Goal: Transaction & Acquisition: Purchase product/service

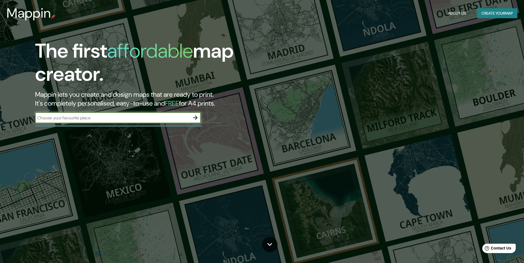
click at [165, 119] on input "text" at bounding box center [112, 118] width 155 height 6
type input "Salones green, [GEOGRAPHIC_DATA]"
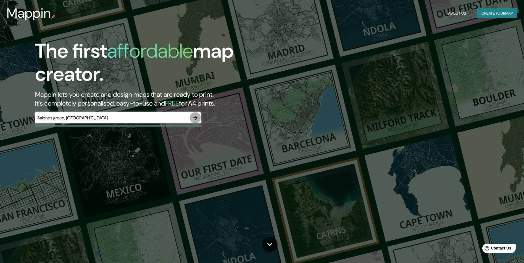
click at [195, 119] on icon "button" at bounding box center [195, 118] width 7 height 7
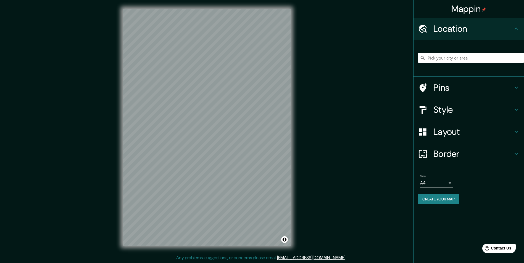
click at [457, 60] on input "Pick your city or area" at bounding box center [471, 58] width 106 height 10
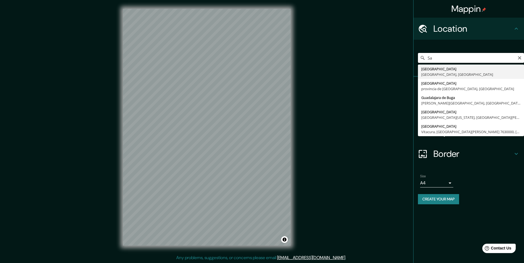
type input "S"
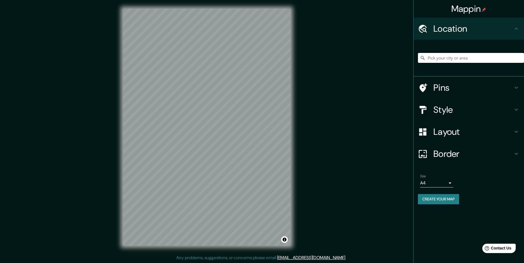
paste input "[STREET_ADDRESS][PERSON_NAME]"
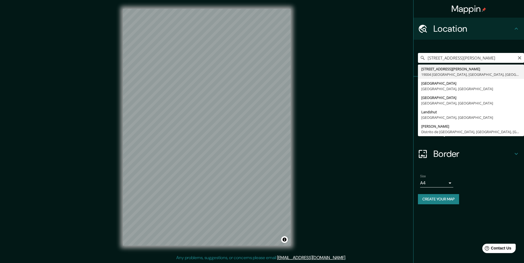
type input "[STREET_ADDRESS][PERSON_NAME]"
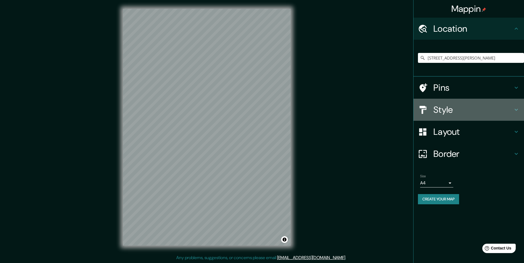
click at [452, 107] on h4 "Style" at bounding box center [473, 109] width 80 height 11
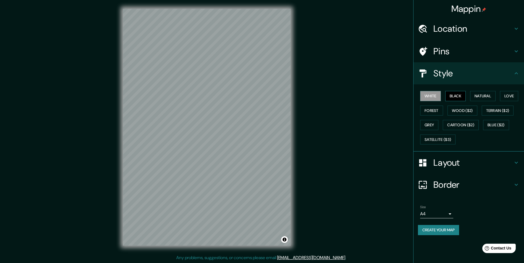
click at [455, 99] on button "Black" at bounding box center [455, 96] width 21 height 10
click at [476, 97] on button "Natural" at bounding box center [482, 96] width 25 height 10
click at [512, 95] on button "Love" at bounding box center [509, 96] width 18 height 10
click at [437, 110] on button "Forest" at bounding box center [431, 111] width 23 height 10
click at [463, 112] on button "Wood ($2)" at bounding box center [462, 111] width 30 height 10
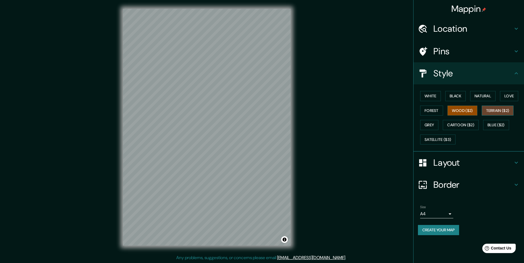
click at [494, 112] on button "Terrain ($2)" at bounding box center [498, 111] width 32 height 10
click at [430, 125] on button "Grey" at bounding box center [429, 125] width 18 height 10
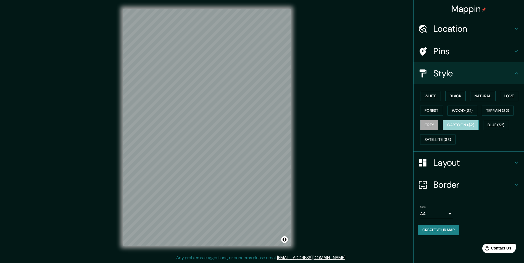
click at [455, 127] on button "Cartoon ($2)" at bounding box center [461, 125] width 36 height 10
click at [503, 125] on button "Blue ($2)" at bounding box center [496, 125] width 26 height 10
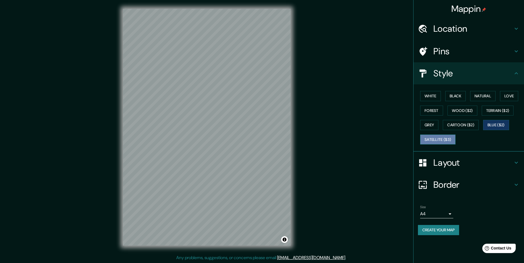
click at [447, 138] on button "Satellite ($3)" at bounding box center [437, 140] width 35 height 10
click at [510, 94] on button "Love" at bounding box center [509, 96] width 18 height 10
click at [295, 136] on div "© Mapbox © OpenStreetMap Improve this map" at bounding box center [206, 127] width 185 height 255
click at [435, 101] on div "White Black Natural Love Forest Wood ($2) Terrain ($2) Grey Cartoon ($2) Blue (…" at bounding box center [471, 118] width 106 height 58
click at [434, 97] on button "White" at bounding box center [430, 96] width 21 height 10
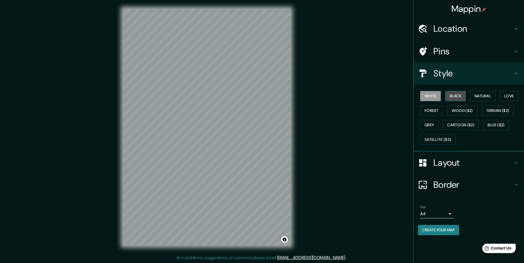
click at [454, 96] on button "Black" at bounding box center [455, 96] width 21 height 10
click at [486, 101] on button "Natural" at bounding box center [482, 96] width 25 height 10
click at [460, 125] on button "Cartoon ($2)" at bounding box center [461, 125] width 36 height 10
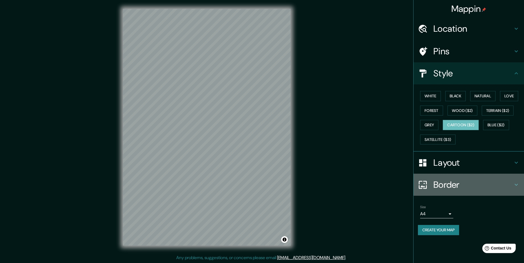
click at [470, 179] on div "Border" at bounding box center [468, 185] width 110 height 22
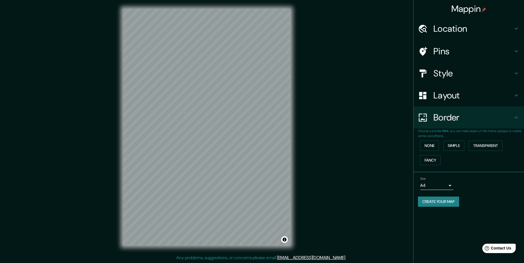
click at [440, 150] on div "None Simple Transparent Fancy" at bounding box center [471, 153] width 106 height 29
click at [481, 144] on button "Transparent" at bounding box center [486, 146] width 34 height 10
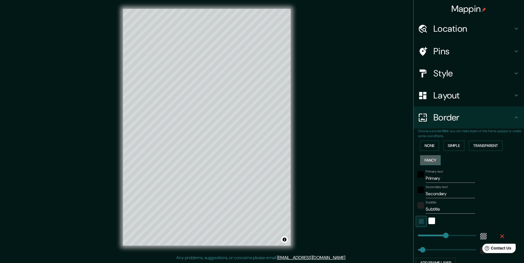
click at [426, 162] on button "Fancy" at bounding box center [430, 160] width 20 height 10
